Goal: Book appointment/travel/reservation

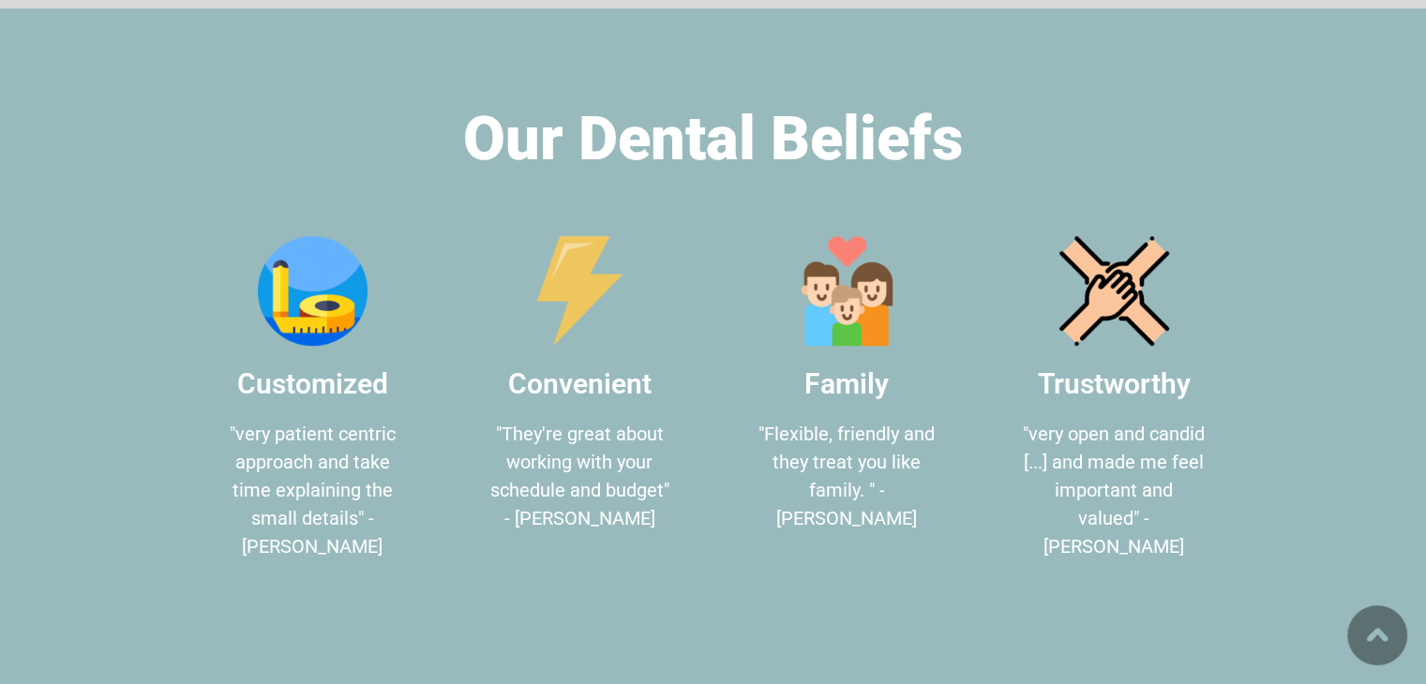
scroll to position [1031, 0]
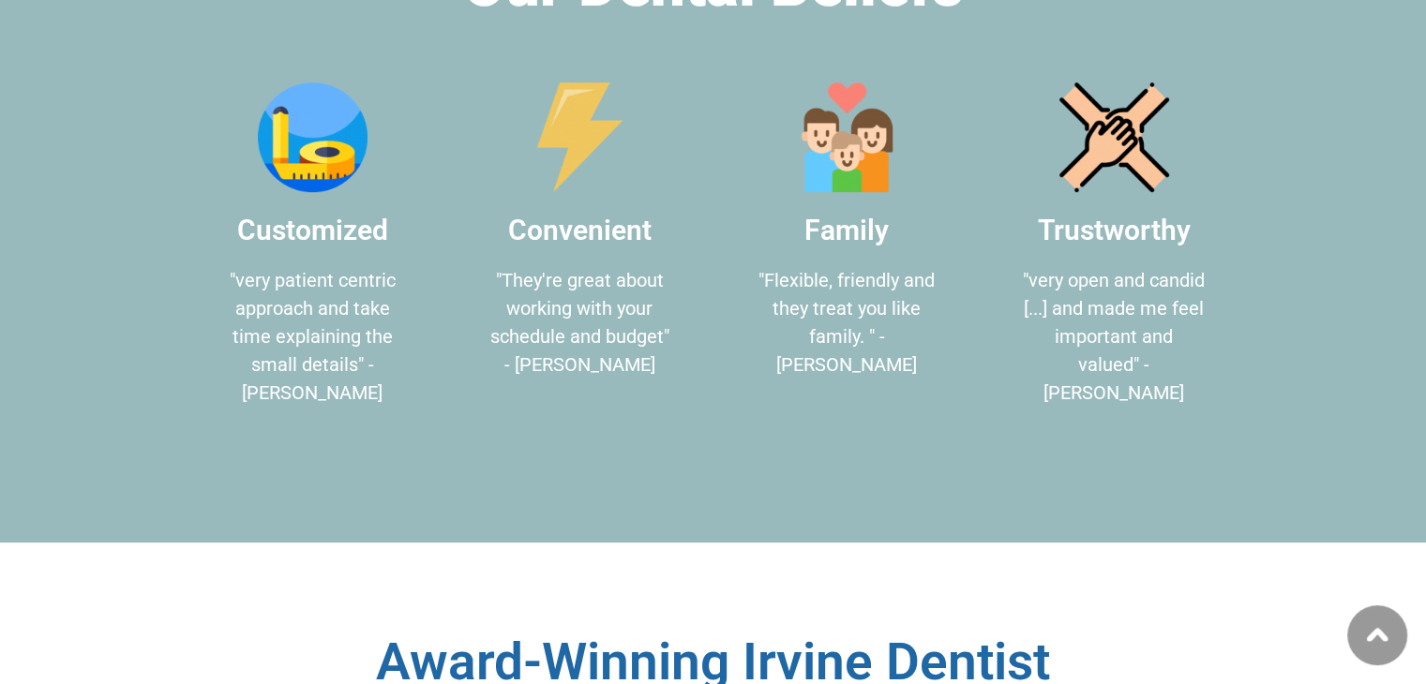
click at [0, 352] on section "Our Dental Beliefs Customized "very patient centric approach and take time expl…" at bounding box center [713, 199] width 1426 height 688
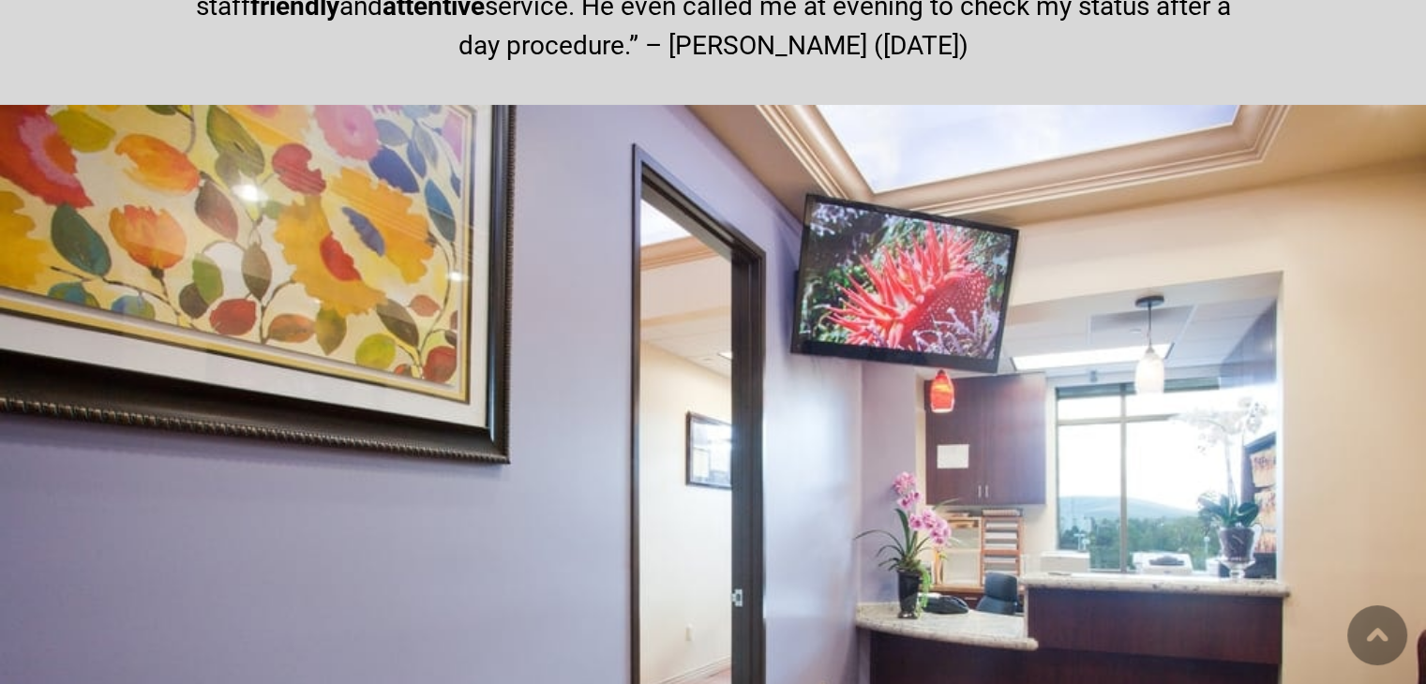
scroll to position [6749, 0]
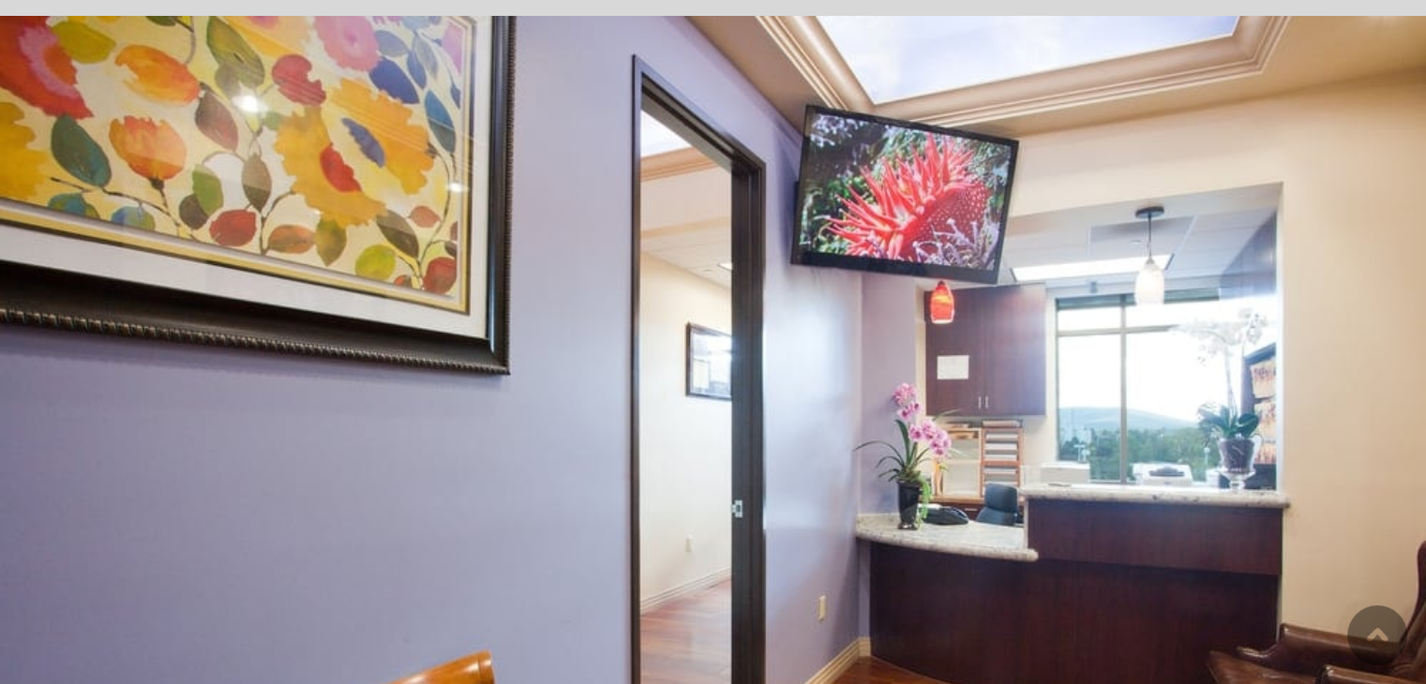
click at [154, 286] on img at bounding box center [713, 500] width 1426 height 968
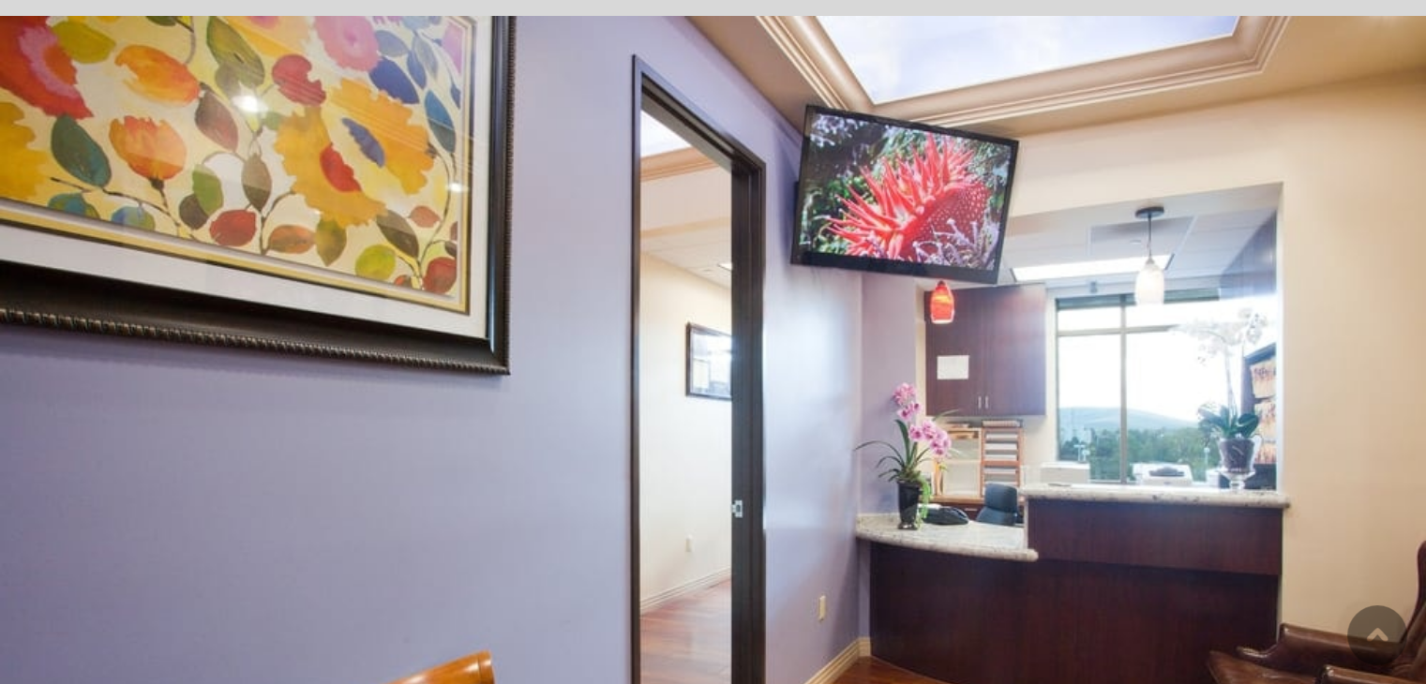
click at [154, 286] on img at bounding box center [713, 500] width 1426 height 968
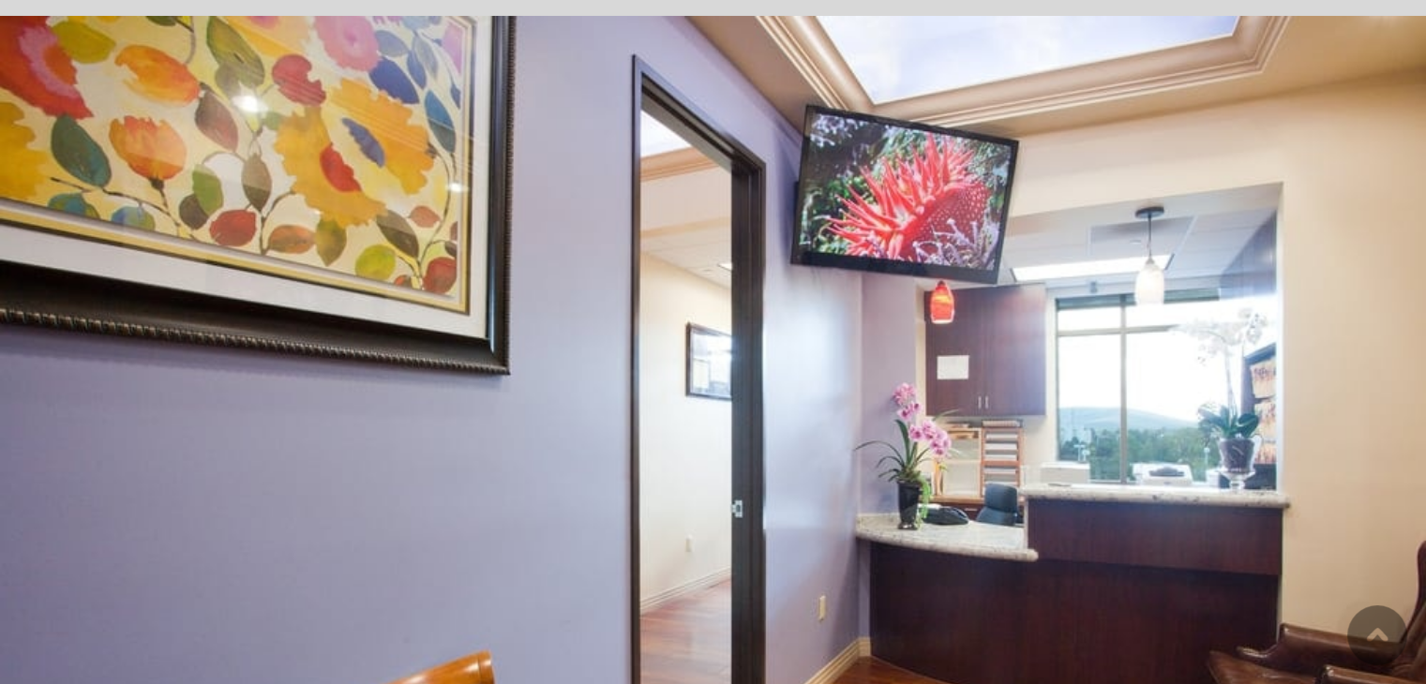
click at [154, 286] on img at bounding box center [713, 500] width 1426 height 968
click at [154, 287] on img at bounding box center [713, 500] width 1426 height 968
click at [154, 288] on img at bounding box center [713, 500] width 1426 height 968
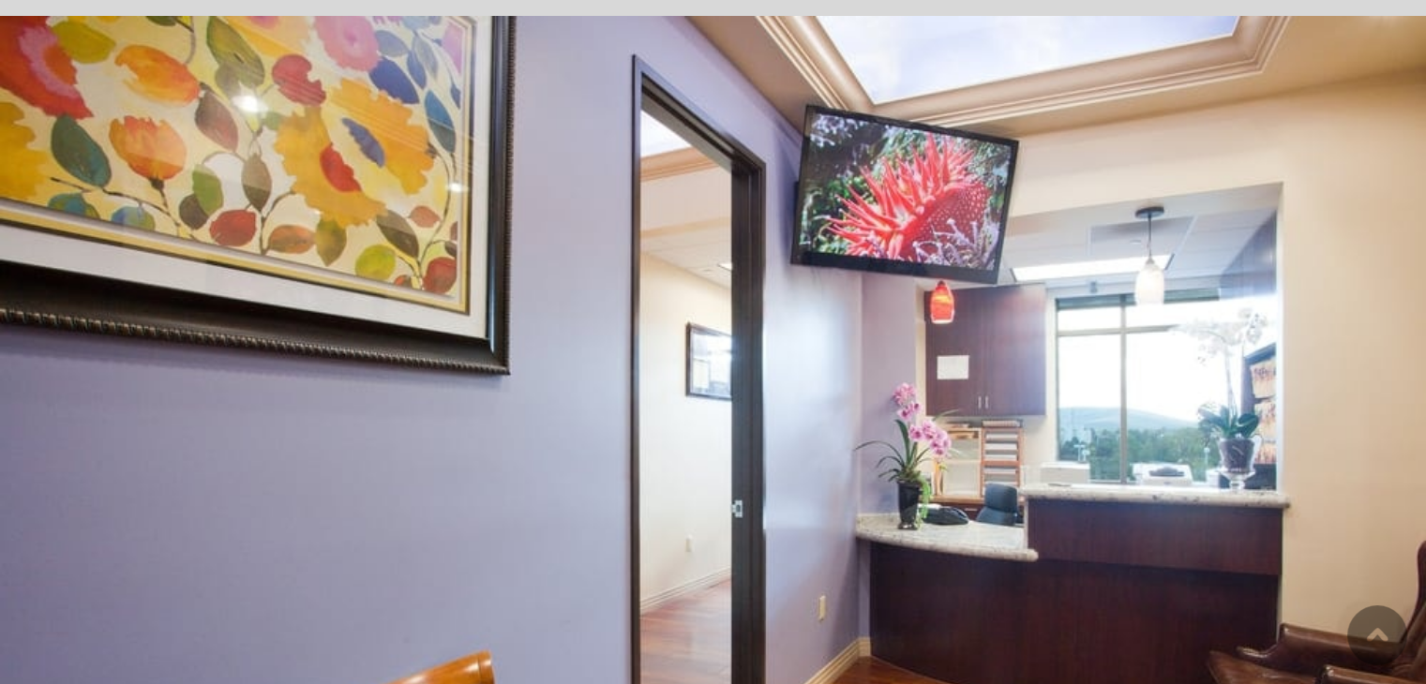
click at [154, 288] on img at bounding box center [713, 500] width 1426 height 968
click at [153, 290] on img at bounding box center [713, 500] width 1426 height 968
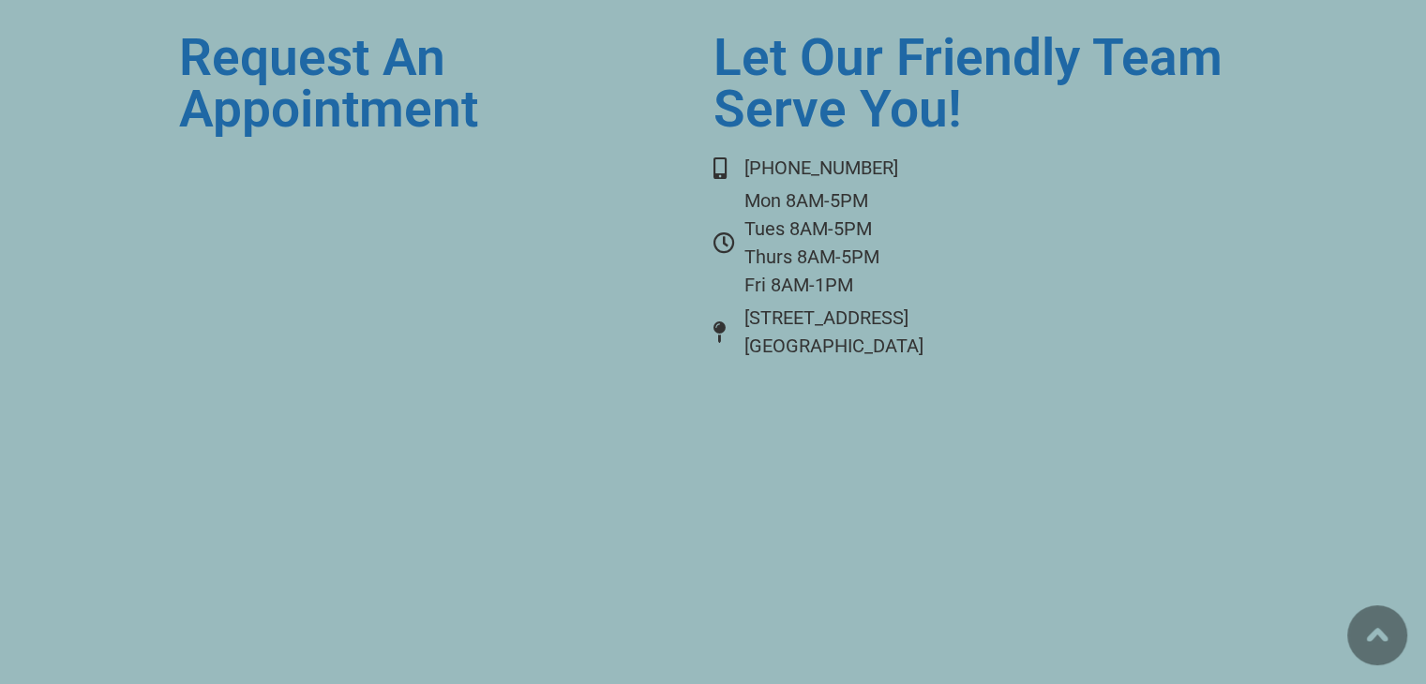
scroll to position [7853, 0]
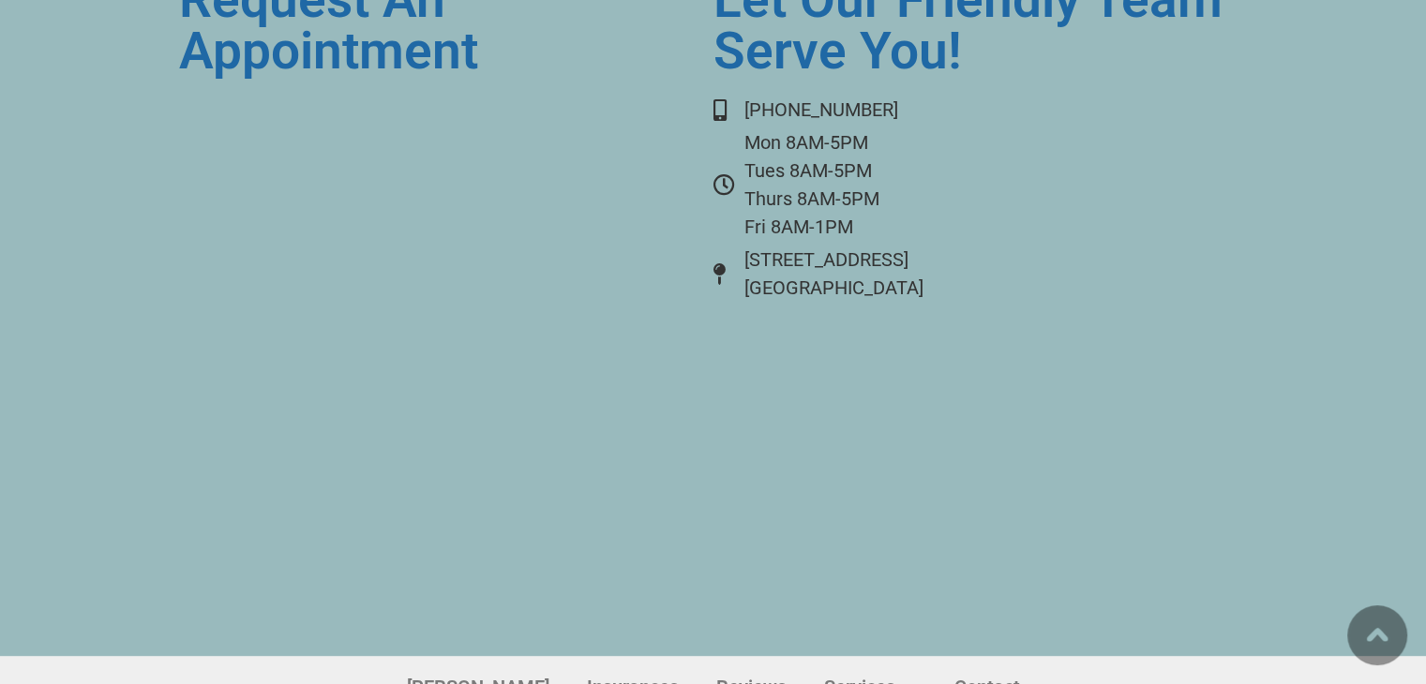
click at [153, 290] on section "Request an Appointment Let Our Friendly Team Serve You! [PHONE_NUMBER] Mon 8AM-…" at bounding box center [713, 268] width 1426 height 776
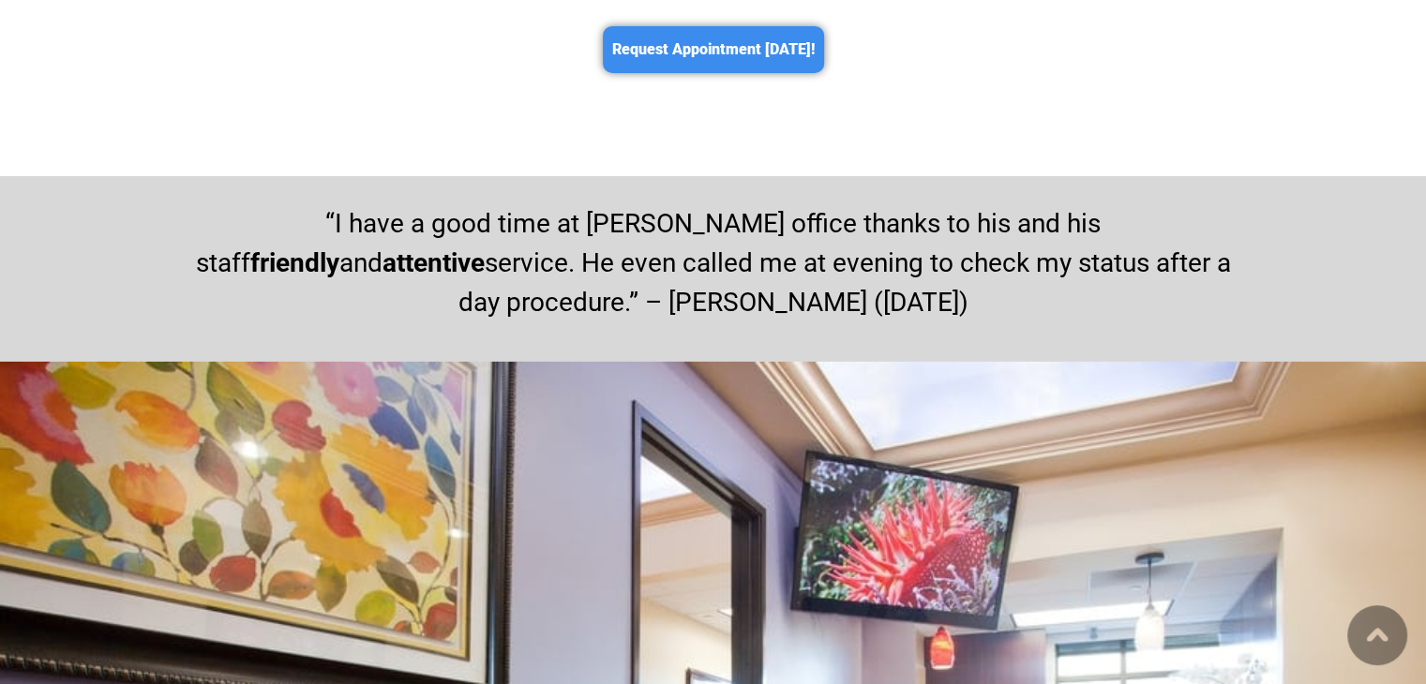
scroll to position [6166, 0]
